Goal: Task Accomplishment & Management: Manage account settings

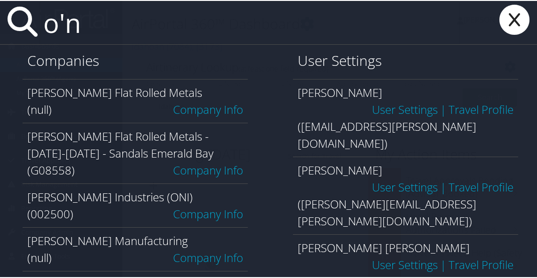
type input "o'n"
click at [187, 205] on link "Company Info" at bounding box center [208, 213] width 70 height 16
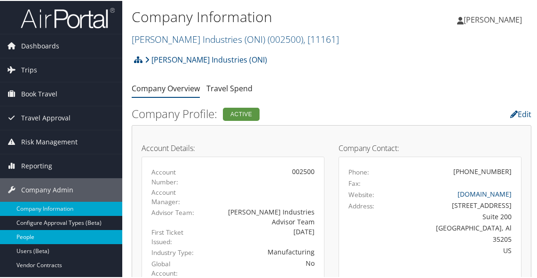
click at [34, 231] on link "People" at bounding box center [61, 236] width 122 height 14
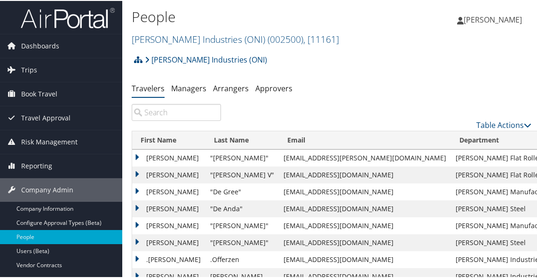
click at [186, 114] on input "search" at bounding box center [176, 111] width 89 height 17
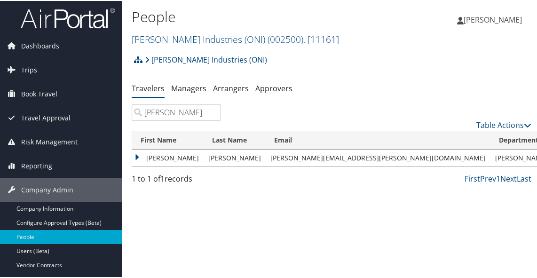
type input "john williams"
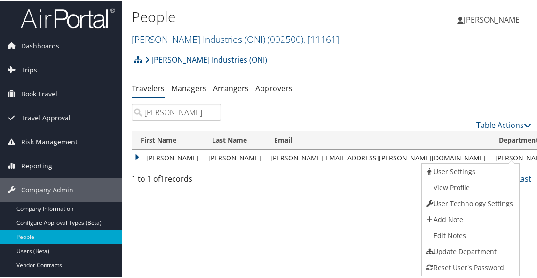
click at [476, 189] on link "View Profile" at bounding box center [470, 187] width 96 height 16
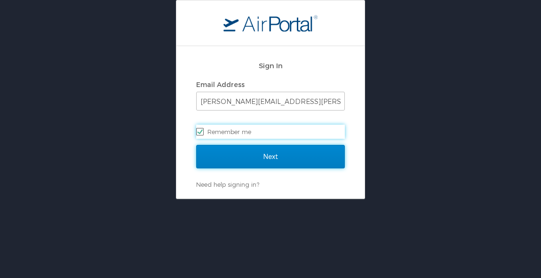
click at [266, 158] on input "Next" at bounding box center [270, 157] width 149 height 24
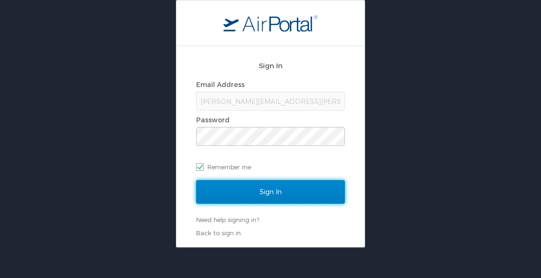
click at [262, 194] on input "Sign In" at bounding box center [270, 192] width 149 height 24
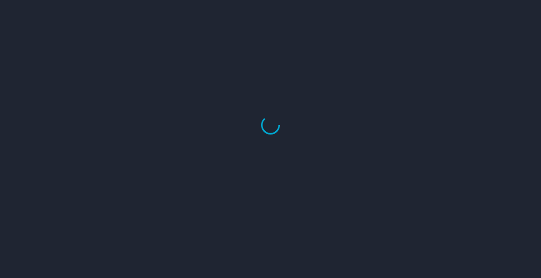
select select "US"
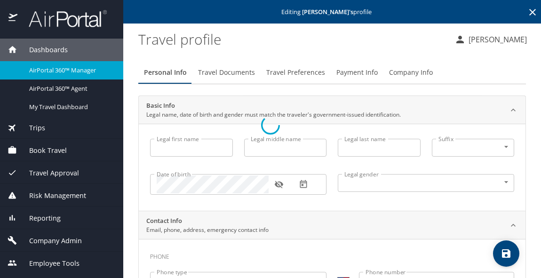
type input "[PERSON_NAME]"
type input "[DEMOGRAPHIC_DATA]"
type input "[PERSON_NAME]"
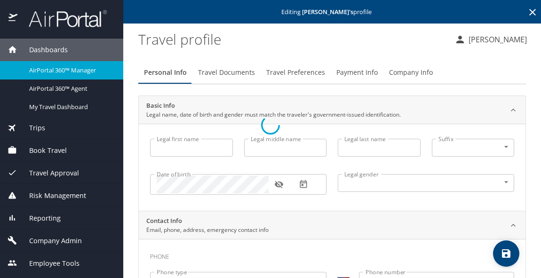
type input "[PERSON_NAME]"
type input "[PHONE_NUMBER]"
type input "[GEOGRAPHIC_DATA]"
type input "[US_STATE]"
type input "[GEOGRAPHIC_DATA]"
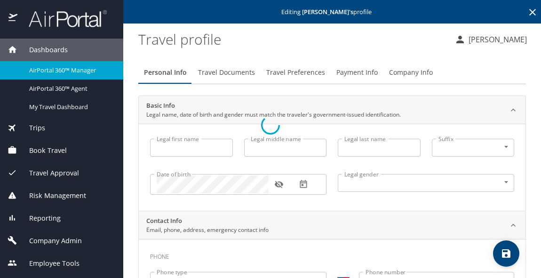
type input "[US_STATE]"
type input "[GEOGRAPHIC_DATA]"
type input "[US_STATE]"
select select "US"
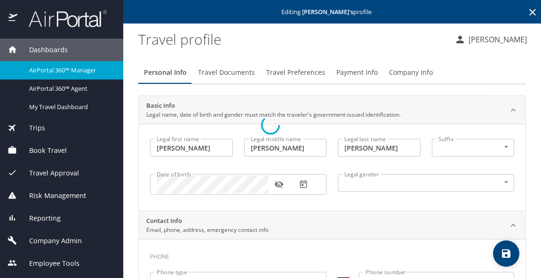
select select "US"
click at [361, 78] on span "Payment Info" at bounding box center [356, 73] width 41 height 12
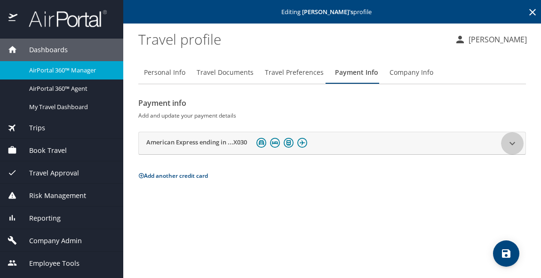
click at [514, 144] on icon at bounding box center [512, 143] width 11 height 11
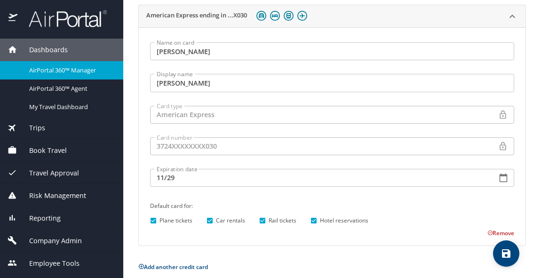
scroll to position [127, 0]
click at [489, 235] on button "Remove" at bounding box center [500, 234] width 27 height 8
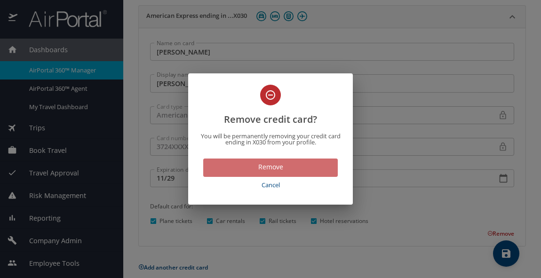
click at [280, 167] on span "Remove" at bounding box center [271, 167] width 120 height 12
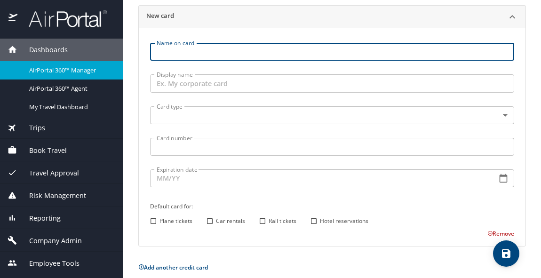
click at [258, 56] on input "Name on card" at bounding box center [332, 52] width 364 height 18
type input "[PERSON_NAME]"
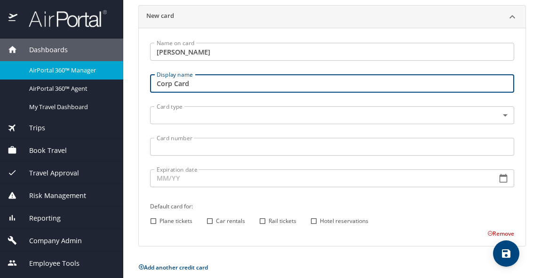
type input "Corp Card"
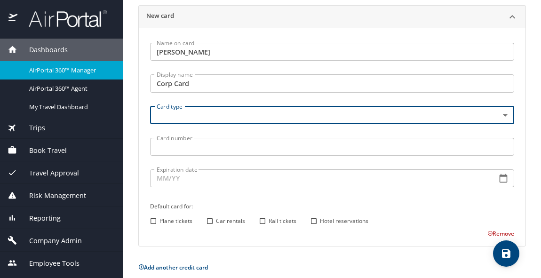
click at [202, 116] on body "Dashboards AirPortal 360™ Manager AirPortal 360™ Agent My Travel Dashboard Trip…" at bounding box center [270, 139] width 541 height 278
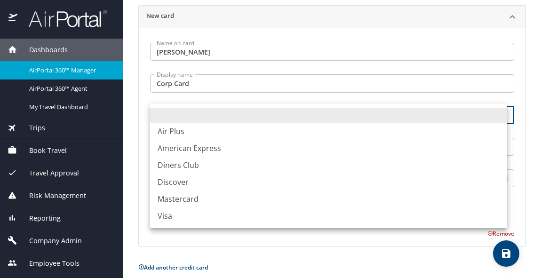
click at [195, 145] on li "American Express" at bounding box center [328, 148] width 357 height 17
type input "AX"
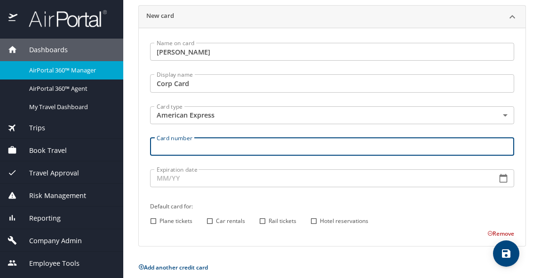
click at [195, 145] on input "Card number" at bounding box center [332, 147] width 364 height 18
type input "[CREDIT_CARD_NUMBER]"
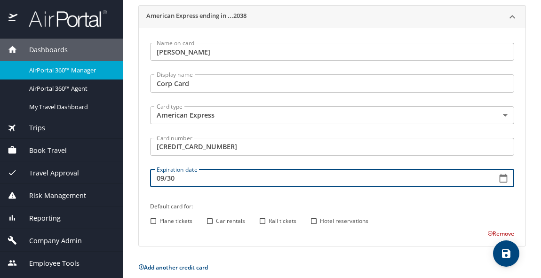
type input "09/30"
click at [157, 220] on input "Plane tickets" at bounding box center [153, 221] width 12 height 12
checkbox input "true"
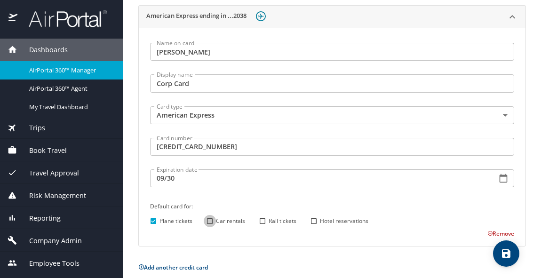
click at [209, 220] on input "Car rentals" at bounding box center [210, 221] width 12 height 12
checkbox input "true"
drag, startPoint x: 263, startPoint y: 219, endPoint x: 292, endPoint y: 220, distance: 29.2
click at [263, 220] on input "Rail tickets" at bounding box center [262, 221] width 12 height 12
checkbox input "true"
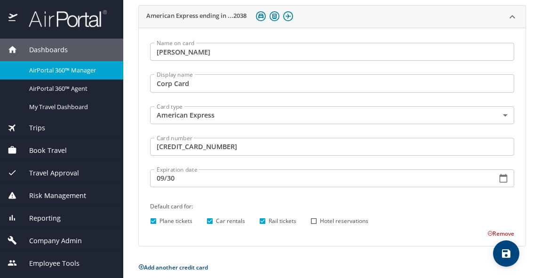
click at [318, 220] on input "Hotel reservations" at bounding box center [314, 221] width 12 height 12
checkbox input "true"
click at [508, 248] on icon "save" at bounding box center [506, 253] width 11 height 11
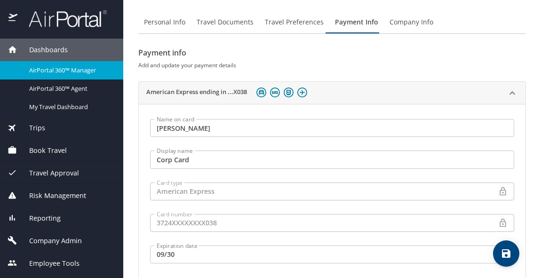
scroll to position [0, 0]
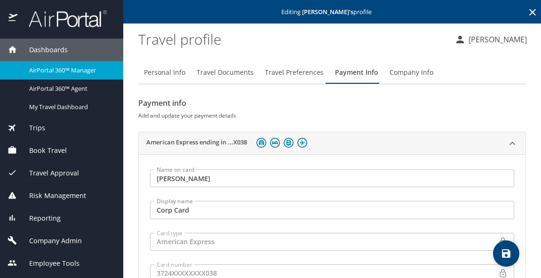
click at [280, 79] on button "Travel Preferences" at bounding box center [294, 72] width 70 height 23
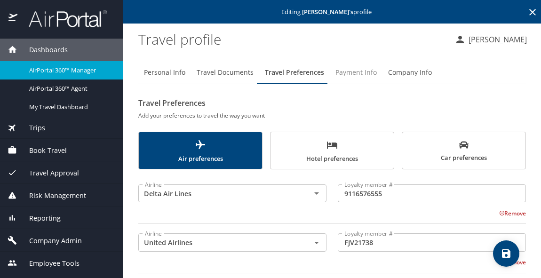
click at [347, 72] on span "Payment Info" at bounding box center [355, 73] width 41 height 12
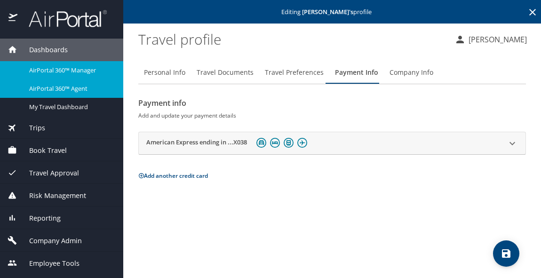
click at [47, 87] on span "AirPortal 360™ Agent" at bounding box center [70, 88] width 83 height 9
